Goal: Information Seeking & Learning: Check status

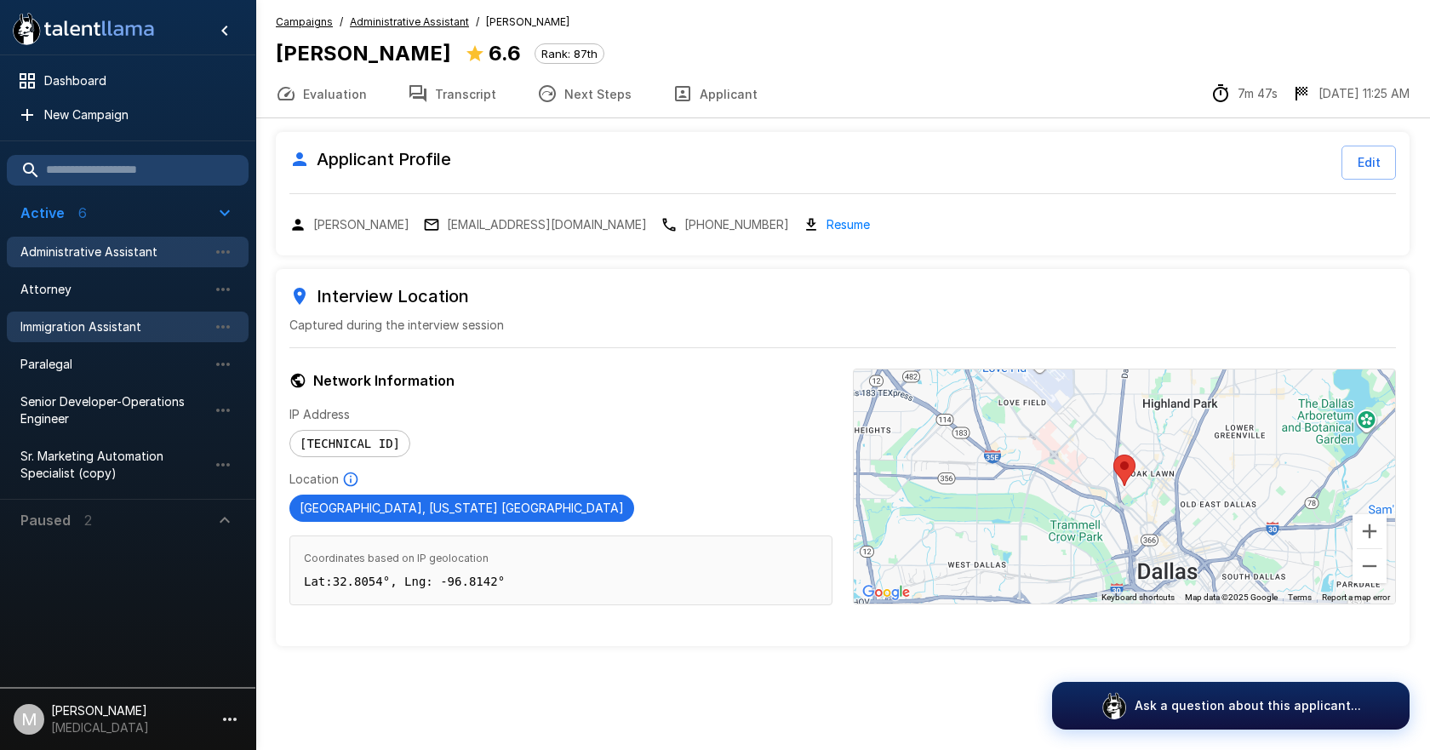
drag, startPoint x: 0, startPoint y: 0, endPoint x: 98, endPoint y: 328, distance: 342.7
click at [97, 328] on span "Immigration Assistant" at bounding box center [113, 326] width 187 height 17
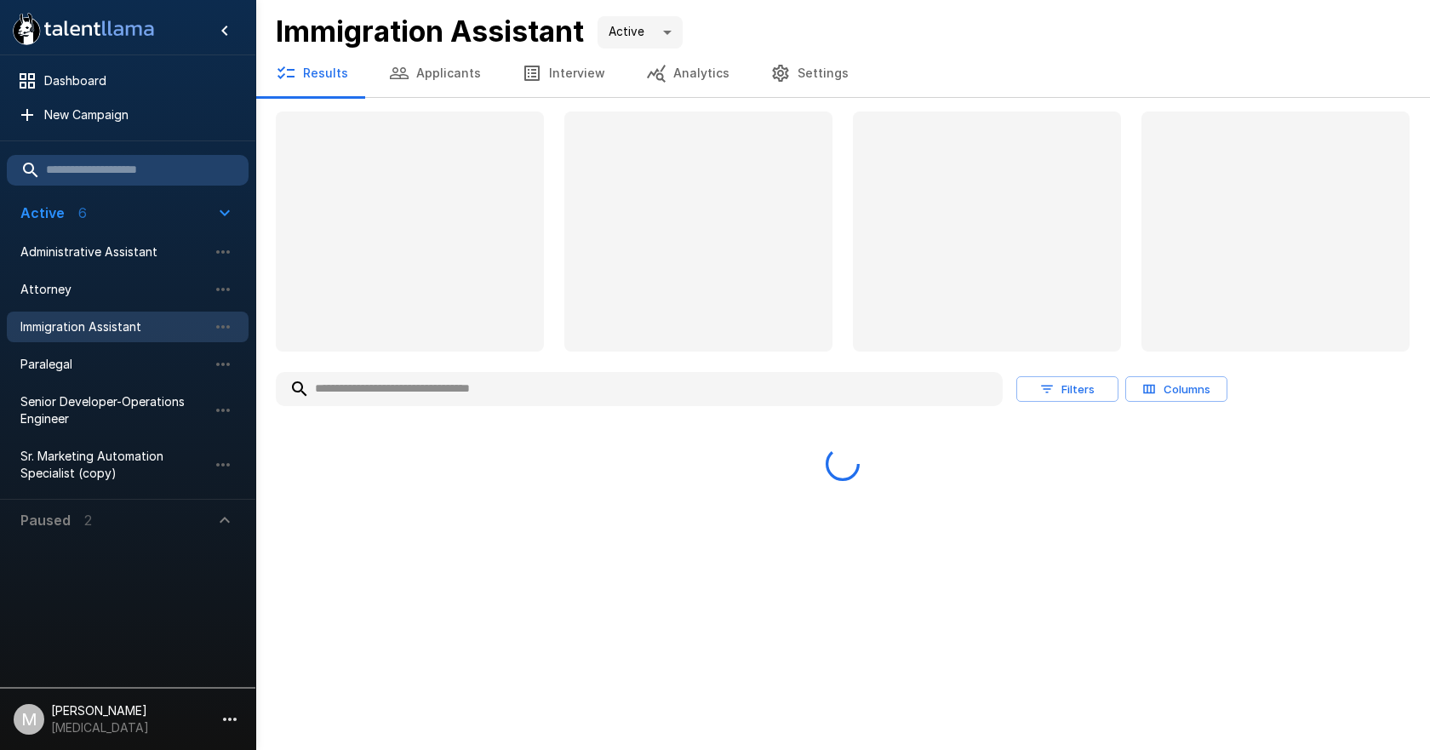
click at [380, 402] on input "text" at bounding box center [639, 389] width 727 height 31
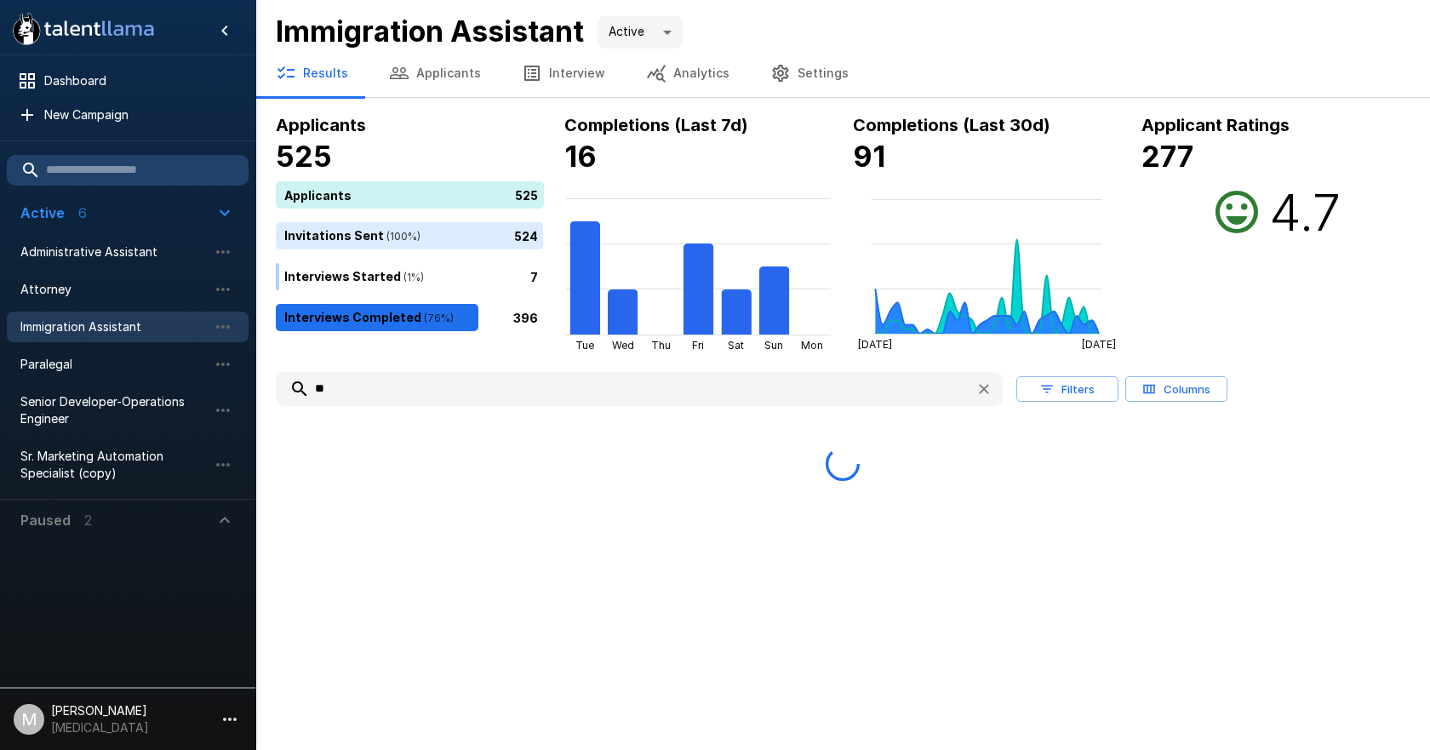
type input "*"
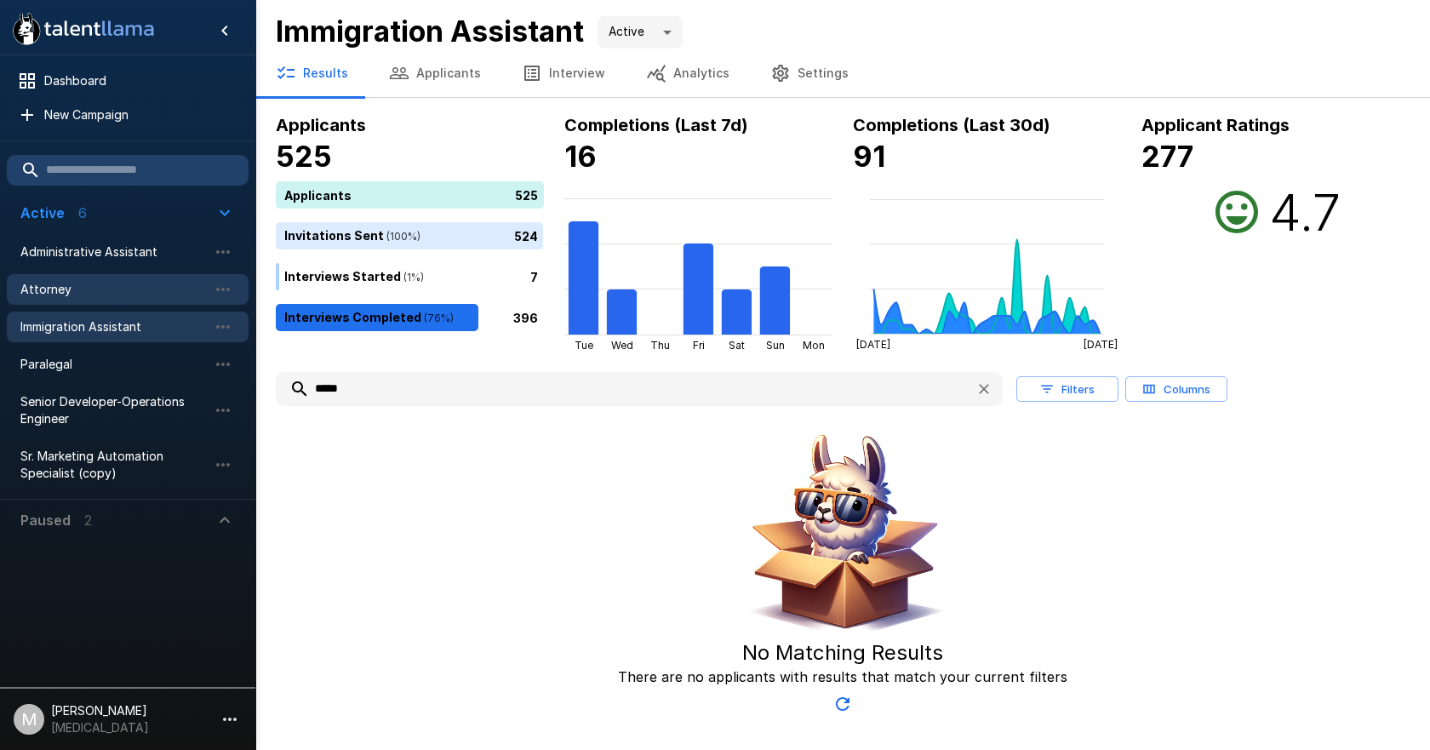
type input "*****"
click at [126, 303] on div "Attorney" at bounding box center [128, 289] width 242 height 31
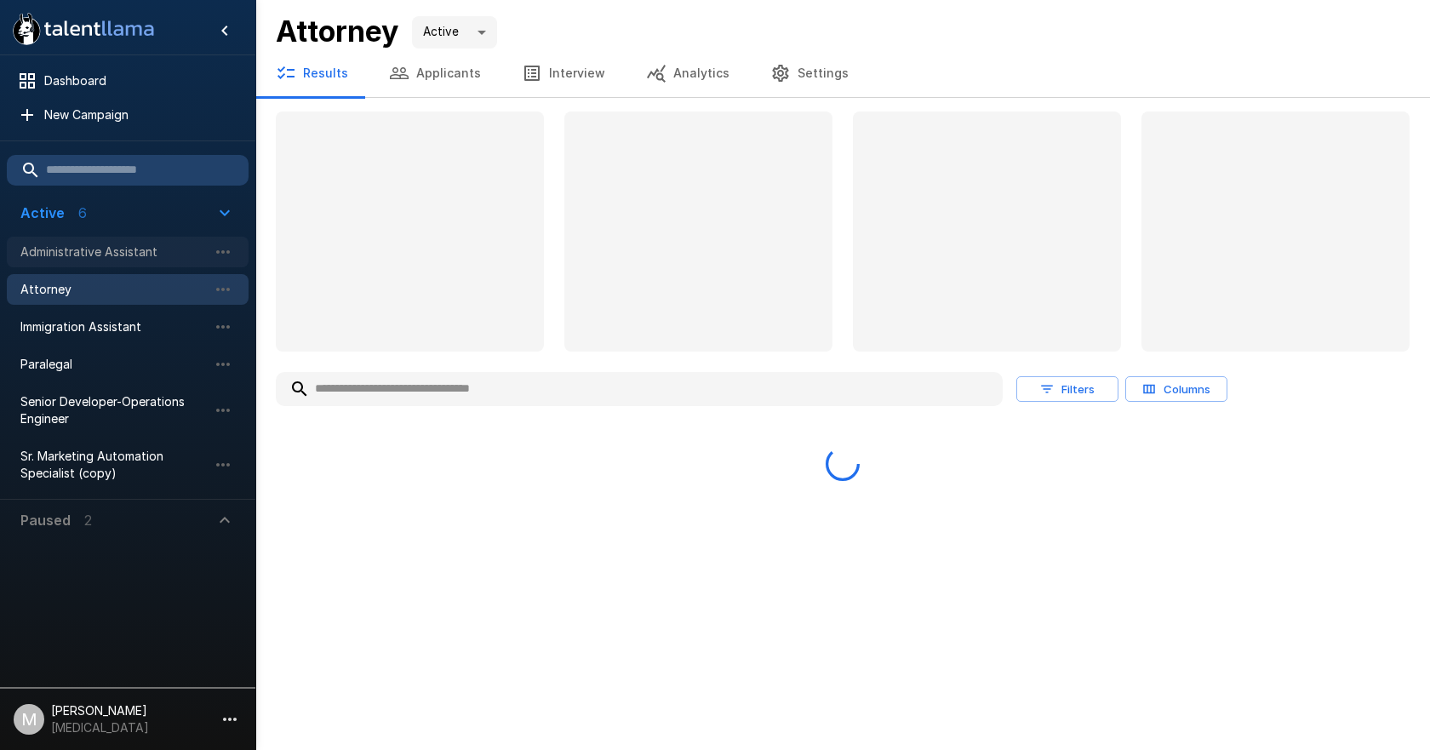
click at [117, 245] on span "Administrative Assistant" at bounding box center [113, 251] width 187 height 17
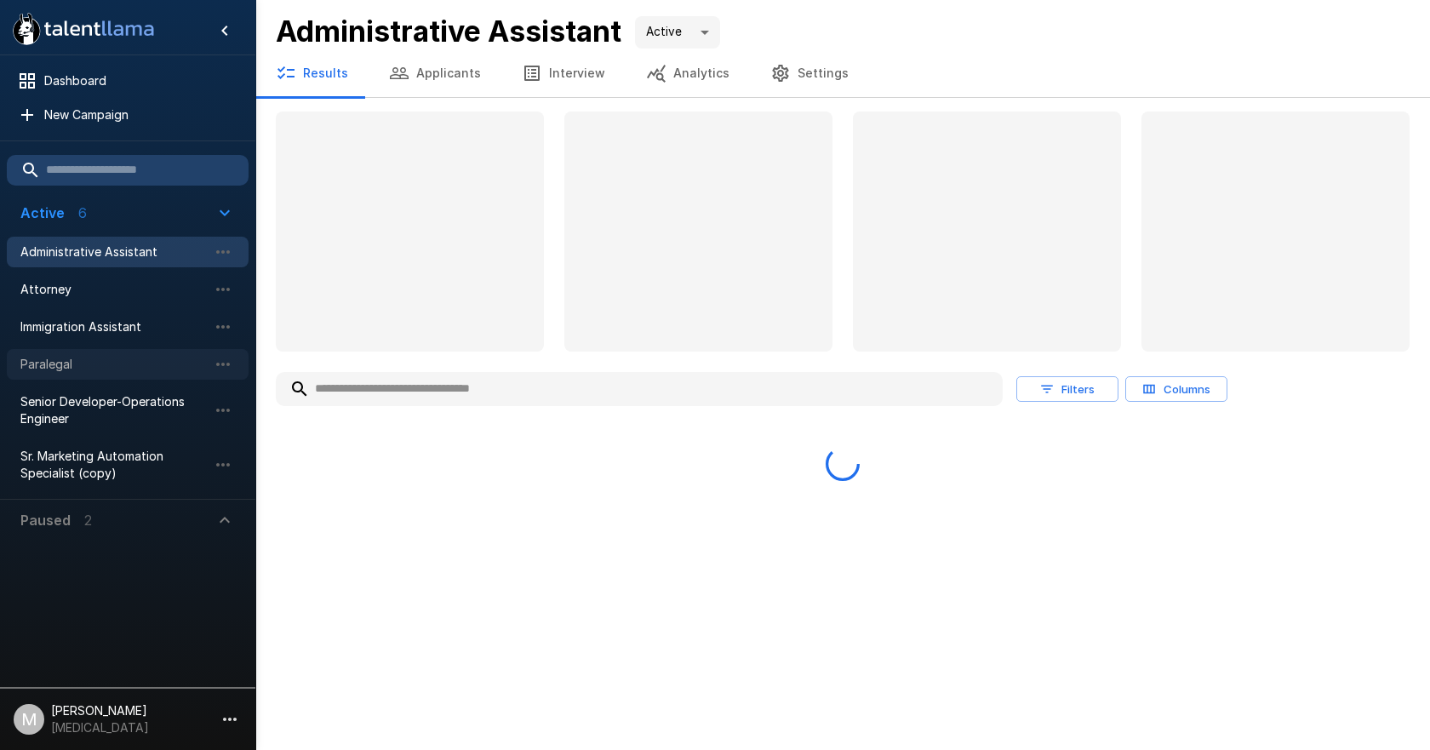
click at [83, 361] on span "Paralegal" at bounding box center [113, 364] width 187 height 17
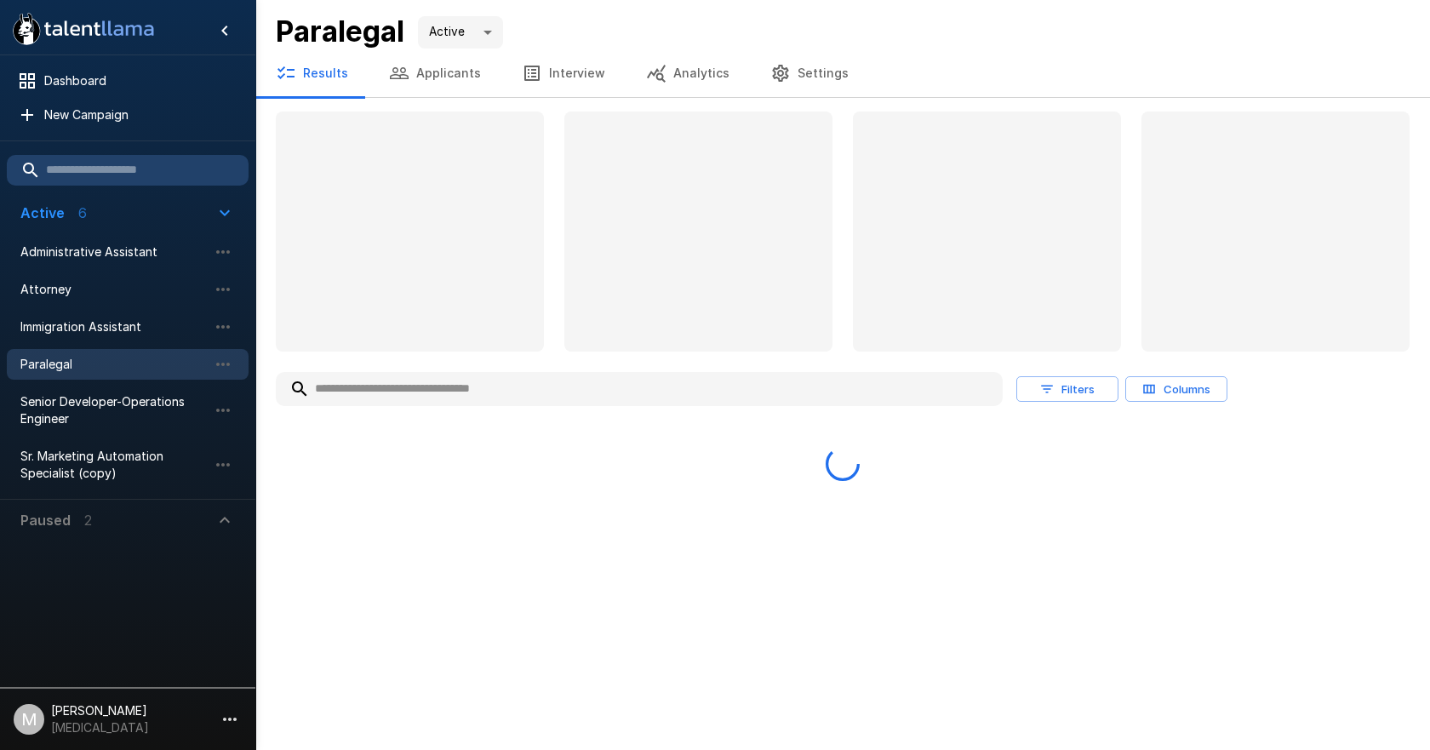
click at [425, 412] on div "Filters Columns" at bounding box center [842, 423] width 1133 height 116
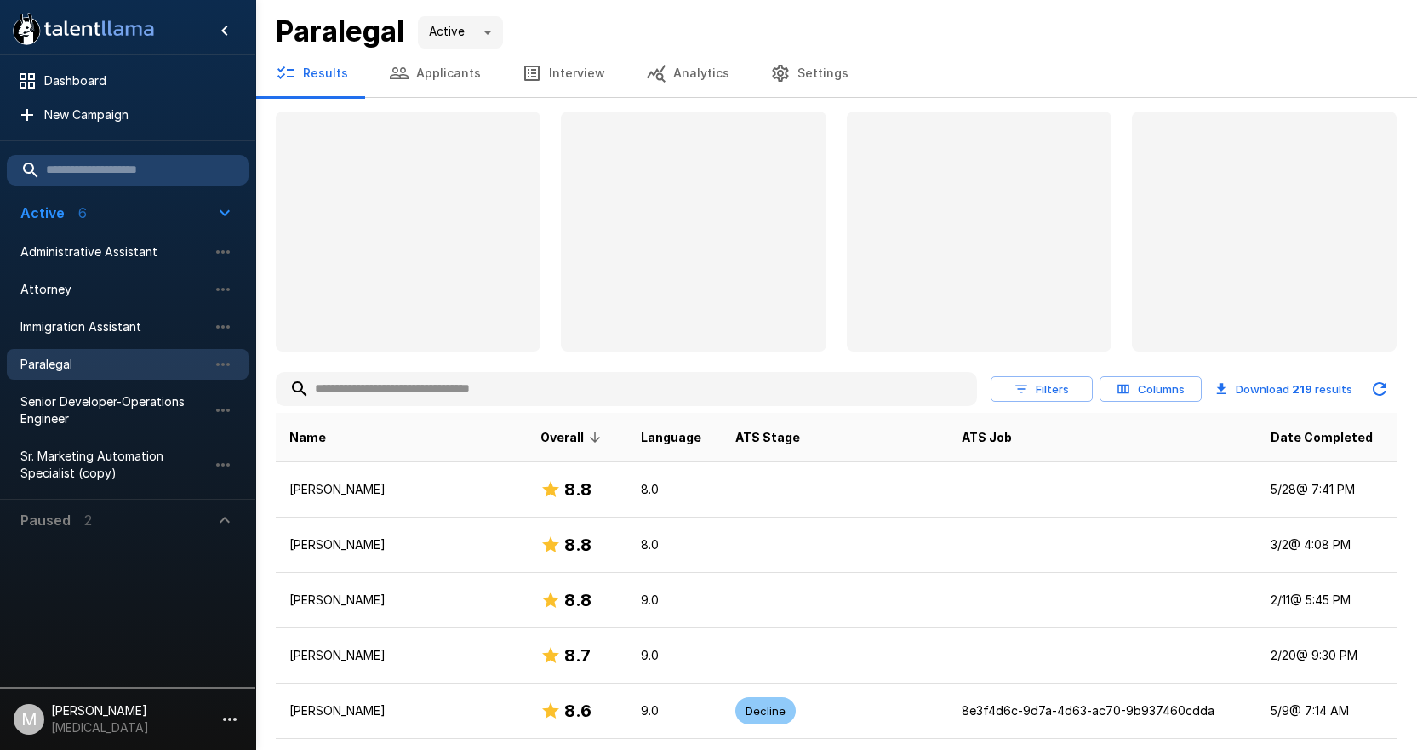
click at [444, 399] on input "text" at bounding box center [626, 389] width 701 height 31
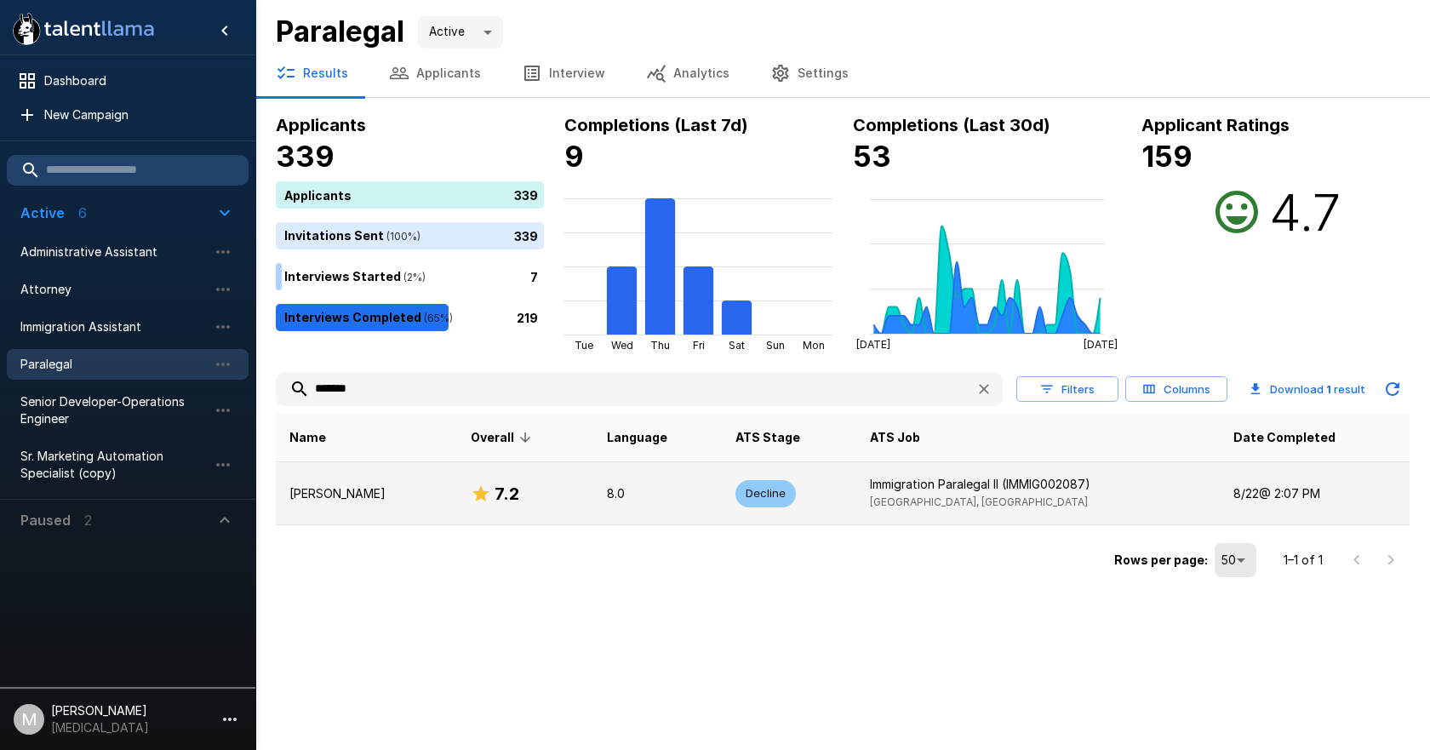
type input "*******"
click at [457, 482] on td "7.2" at bounding box center [525, 493] width 136 height 63
